Goal: Navigation & Orientation: Find specific page/section

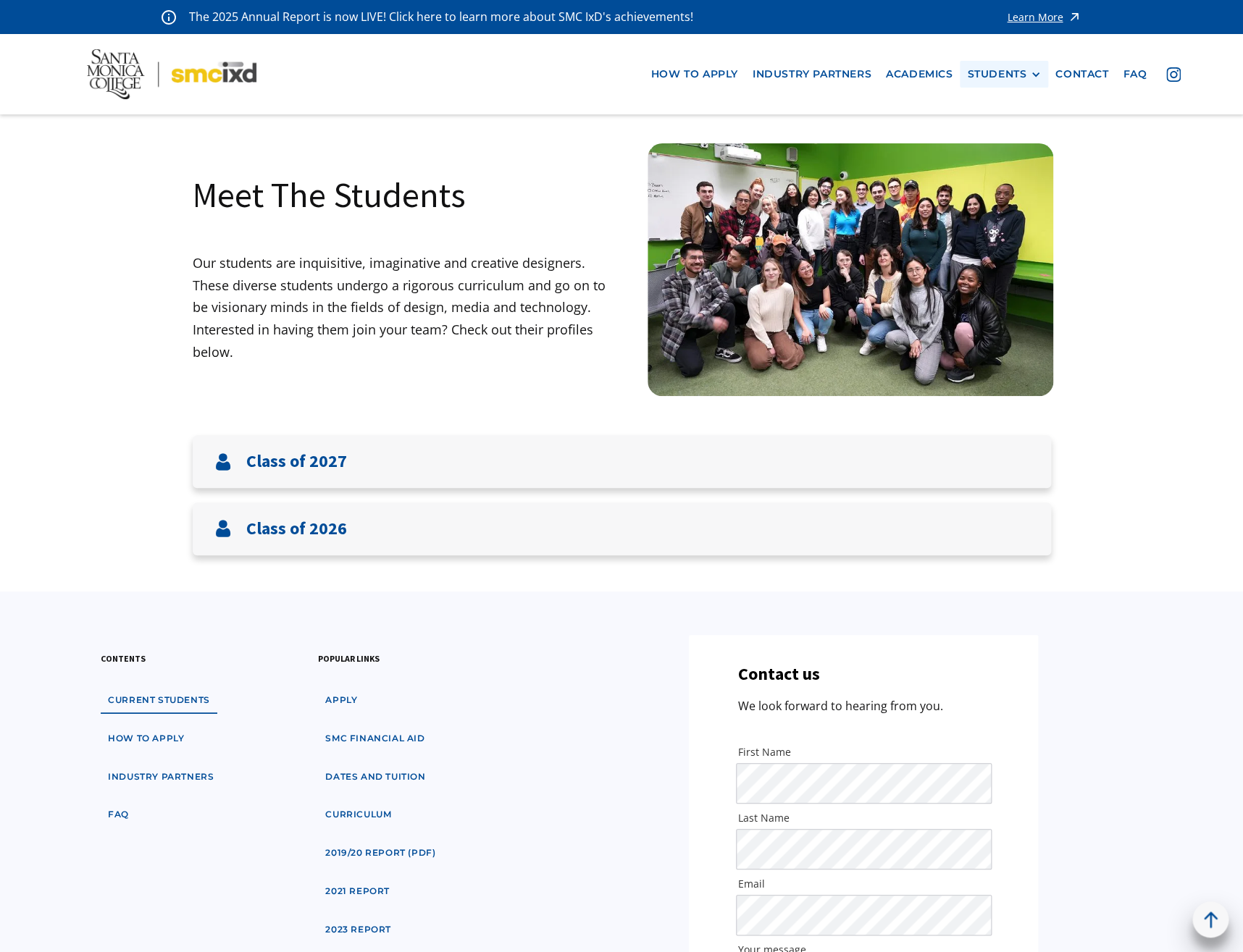
click at [999, 75] on div "STUDENTS" at bounding box center [997, 74] width 60 height 12
click at [997, 151] on link "Alumni" at bounding box center [1032, 154] width 130 height 26
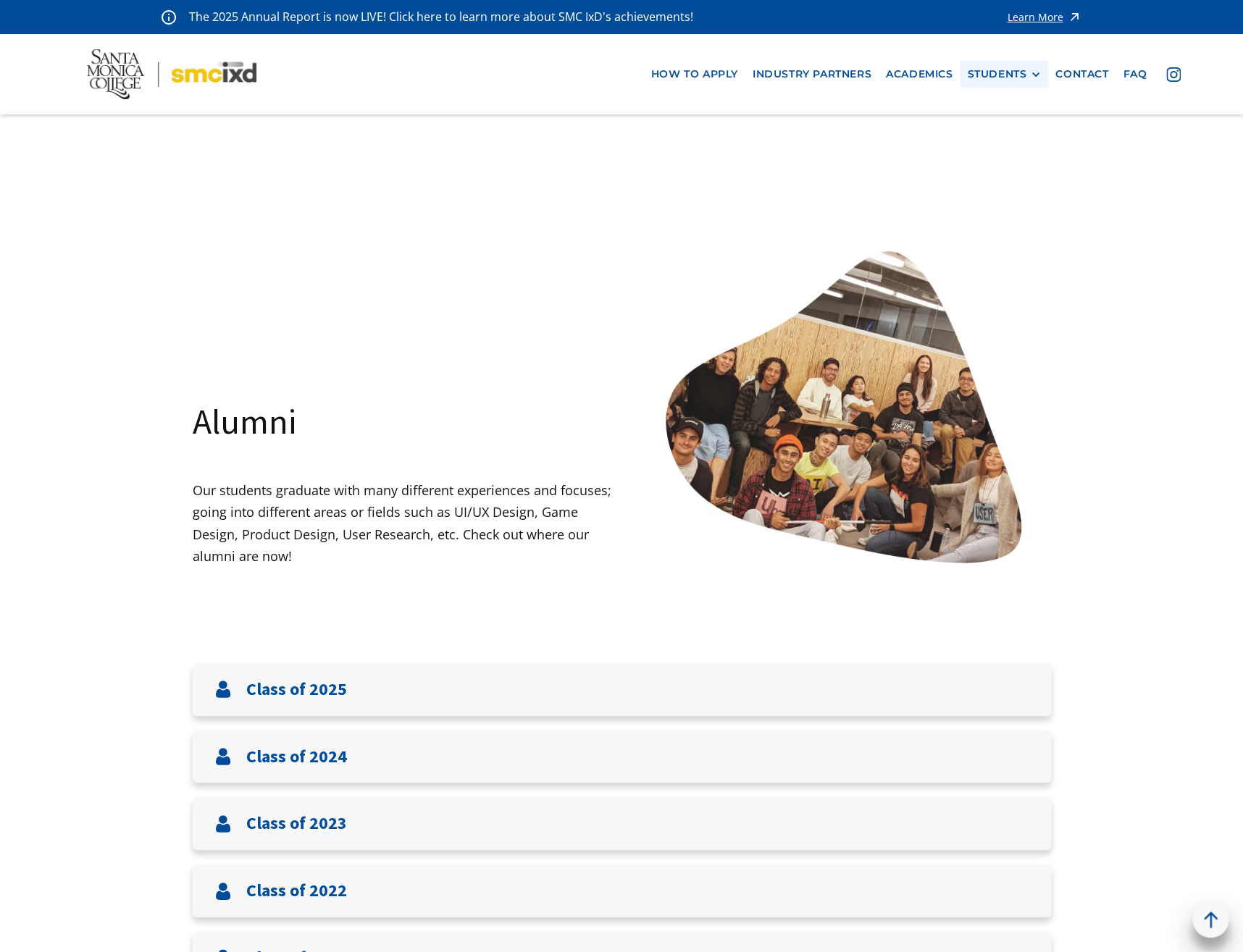
click at [1013, 72] on div "STUDENTS" at bounding box center [997, 74] width 60 height 12
click at [1018, 126] on link "Current Students" at bounding box center [1032, 127] width 130 height 26
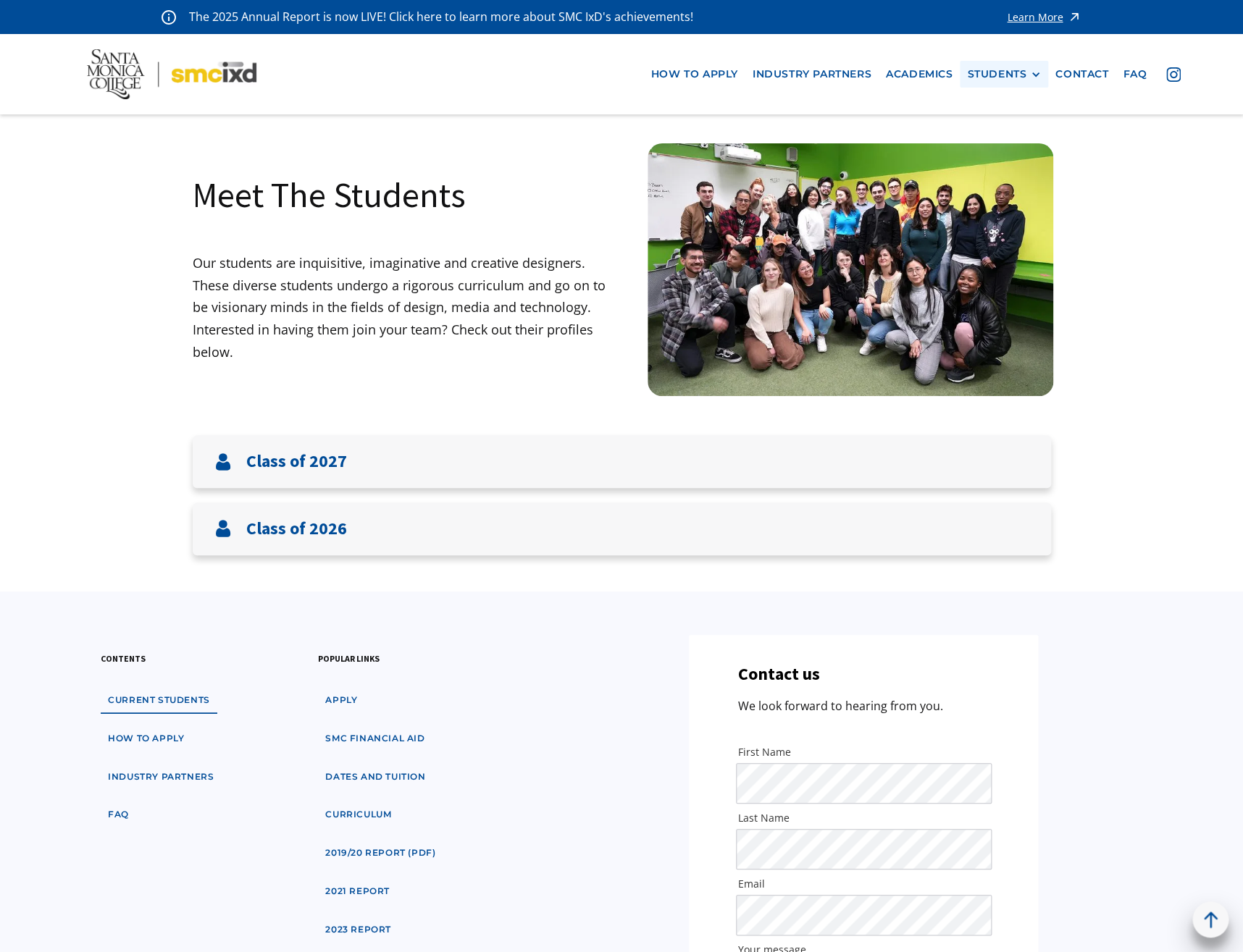
click at [1000, 66] on div "STUDENTS PROspective Students GRAD SHOW 2025 Current Students Alumni" at bounding box center [1004, 73] width 89 height 26
click at [1003, 73] on div "STUDENTS" at bounding box center [997, 74] width 60 height 12
click at [1009, 156] on link "Alumni" at bounding box center [1032, 154] width 130 height 26
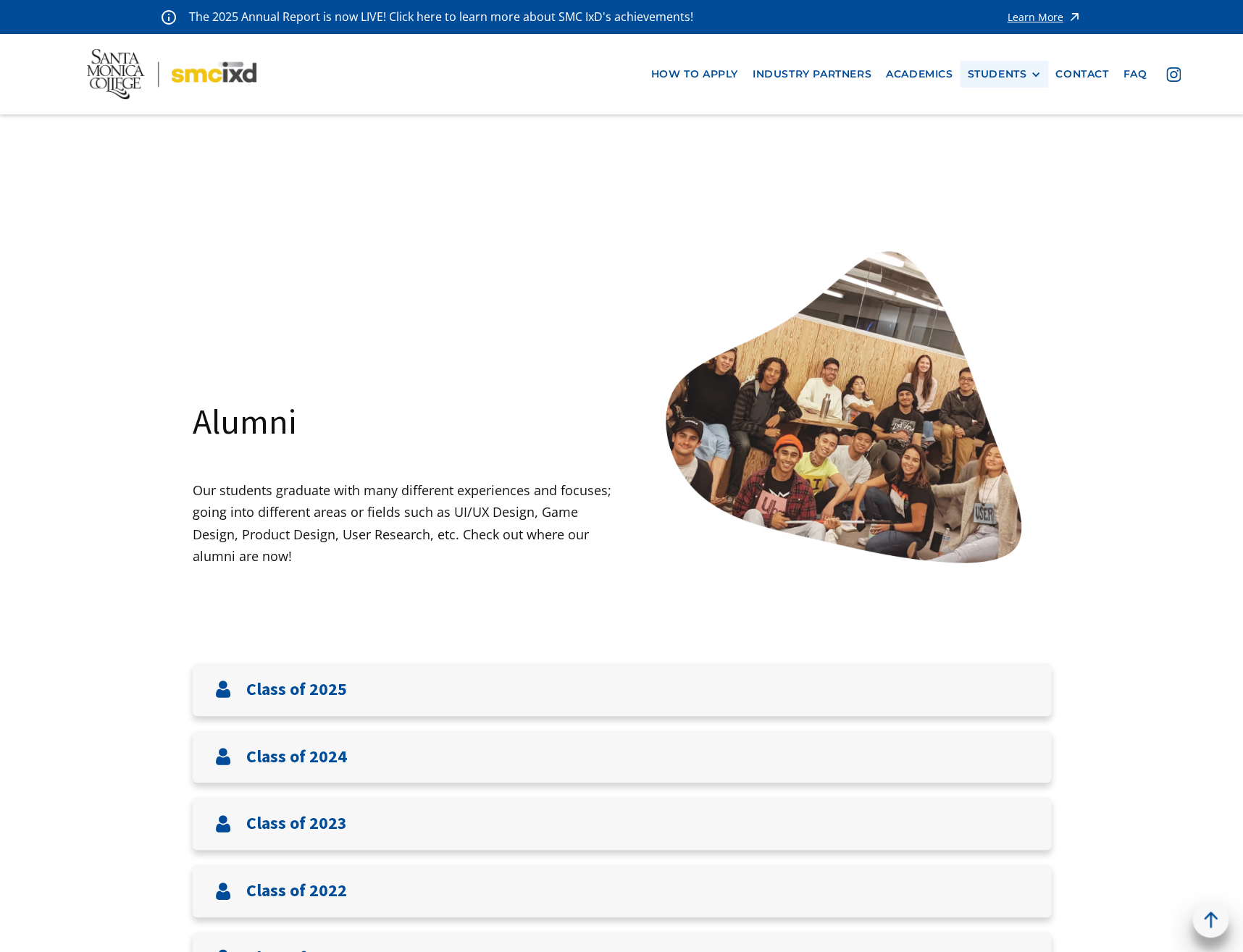
click at [998, 76] on div "STUDENTS" at bounding box center [997, 74] width 60 height 12
click at [998, 97] on link "GRAD SHOW 2025" at bounding box center [1032, 100] width 130 height 26
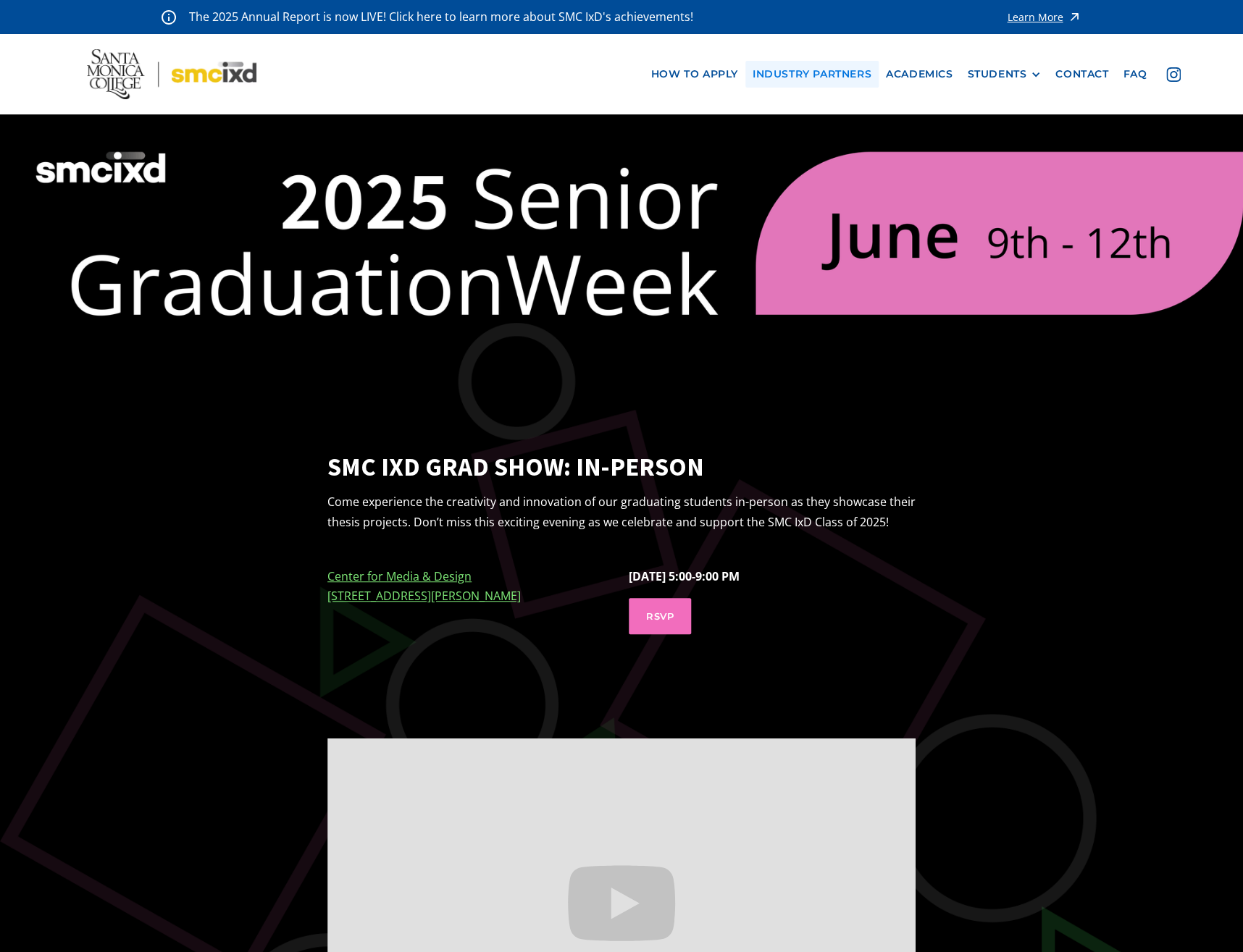
click at [843, 68] on link "industry partners" at bounding box center [812, 73] width 133 height 26
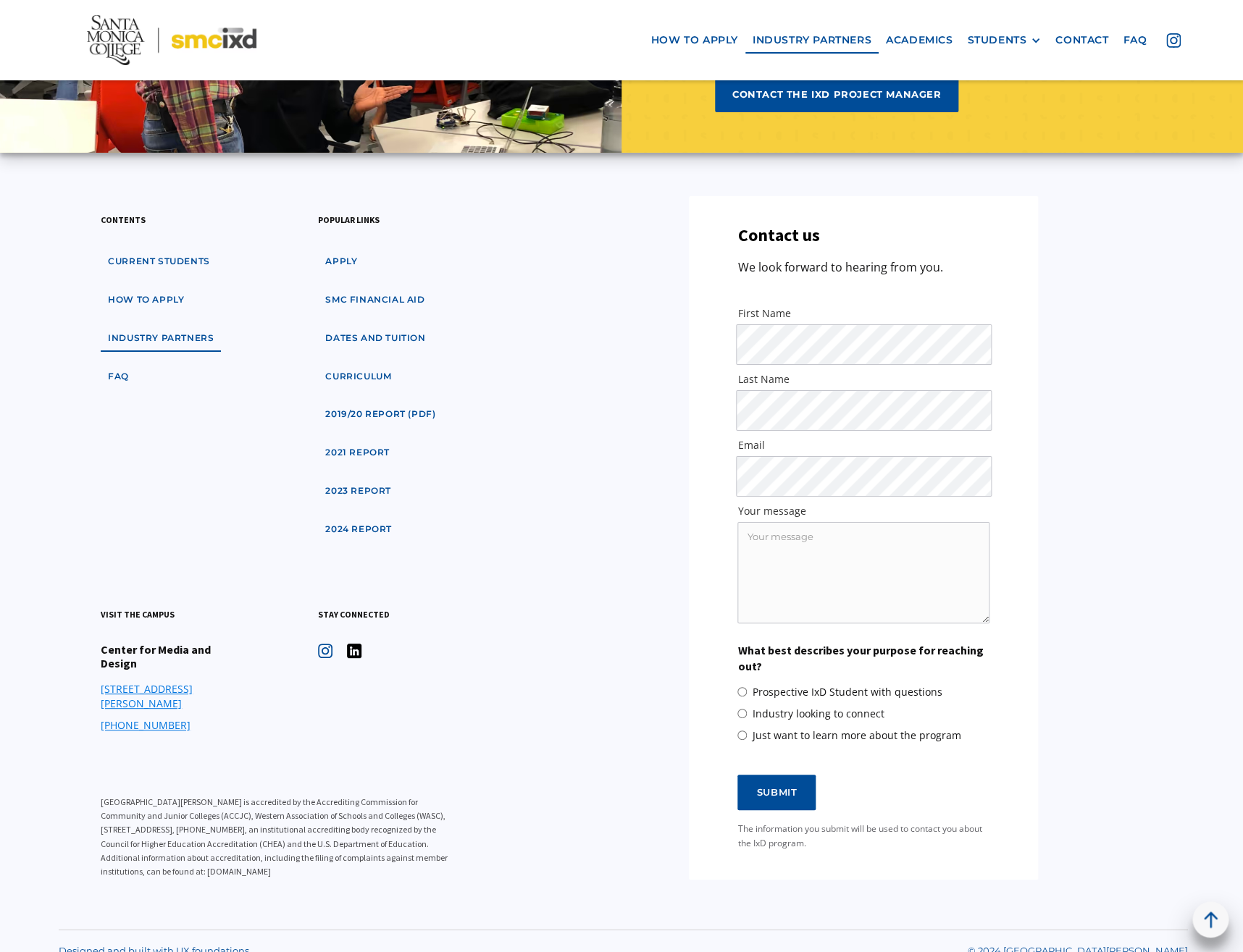
scroll to position [4717, 0]
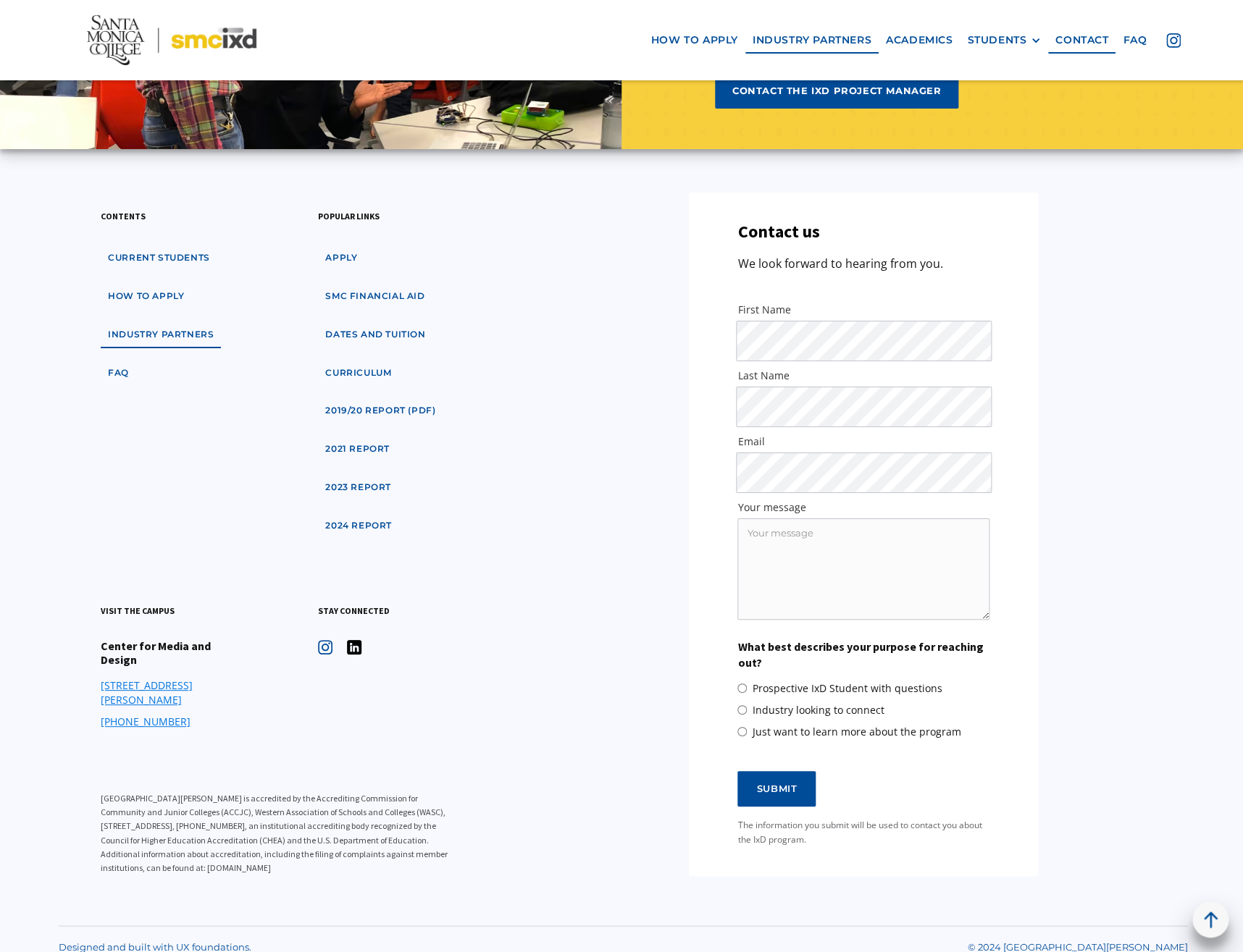
click at [349, 648] on img at bounding box center [354, 646] width 14 height 14
